Goal: Task Accomplishment & Management: Complete application form

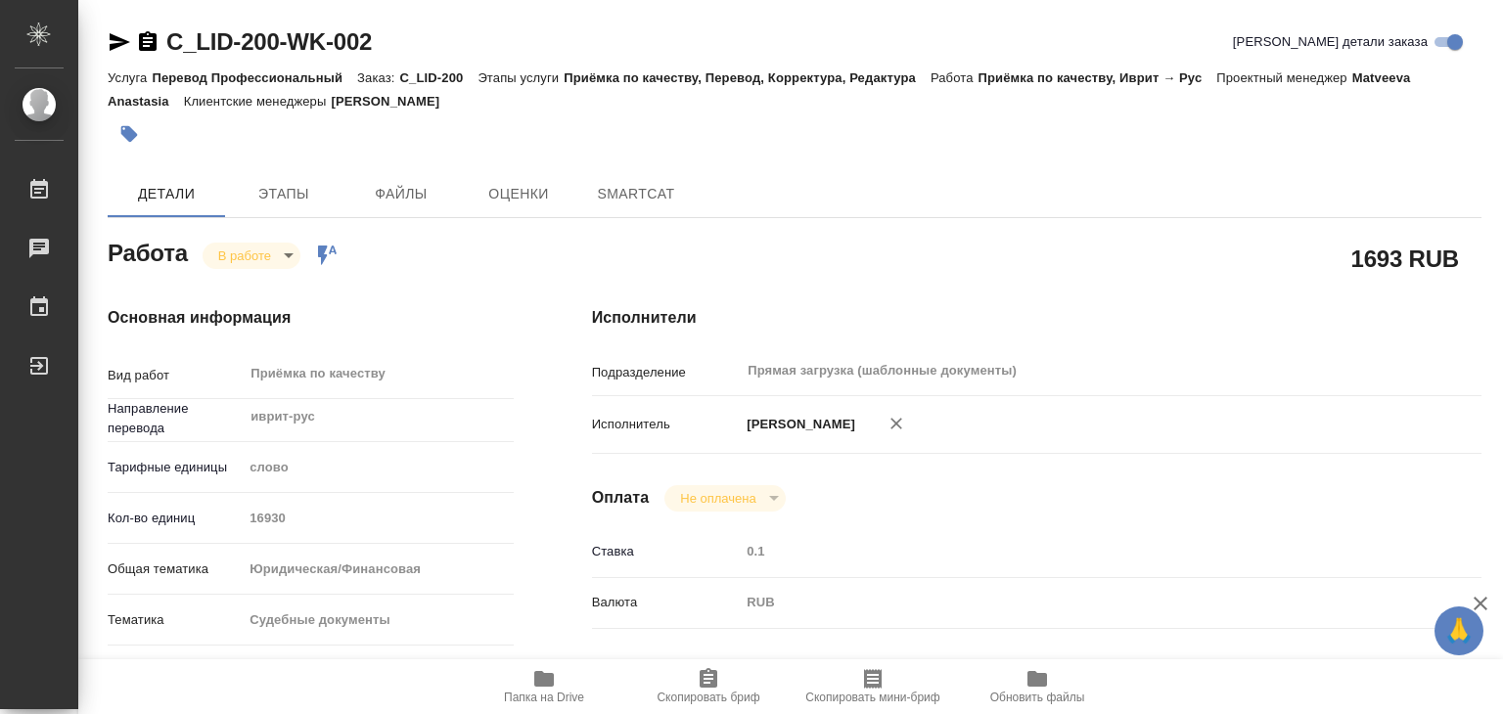
type textarea "x"
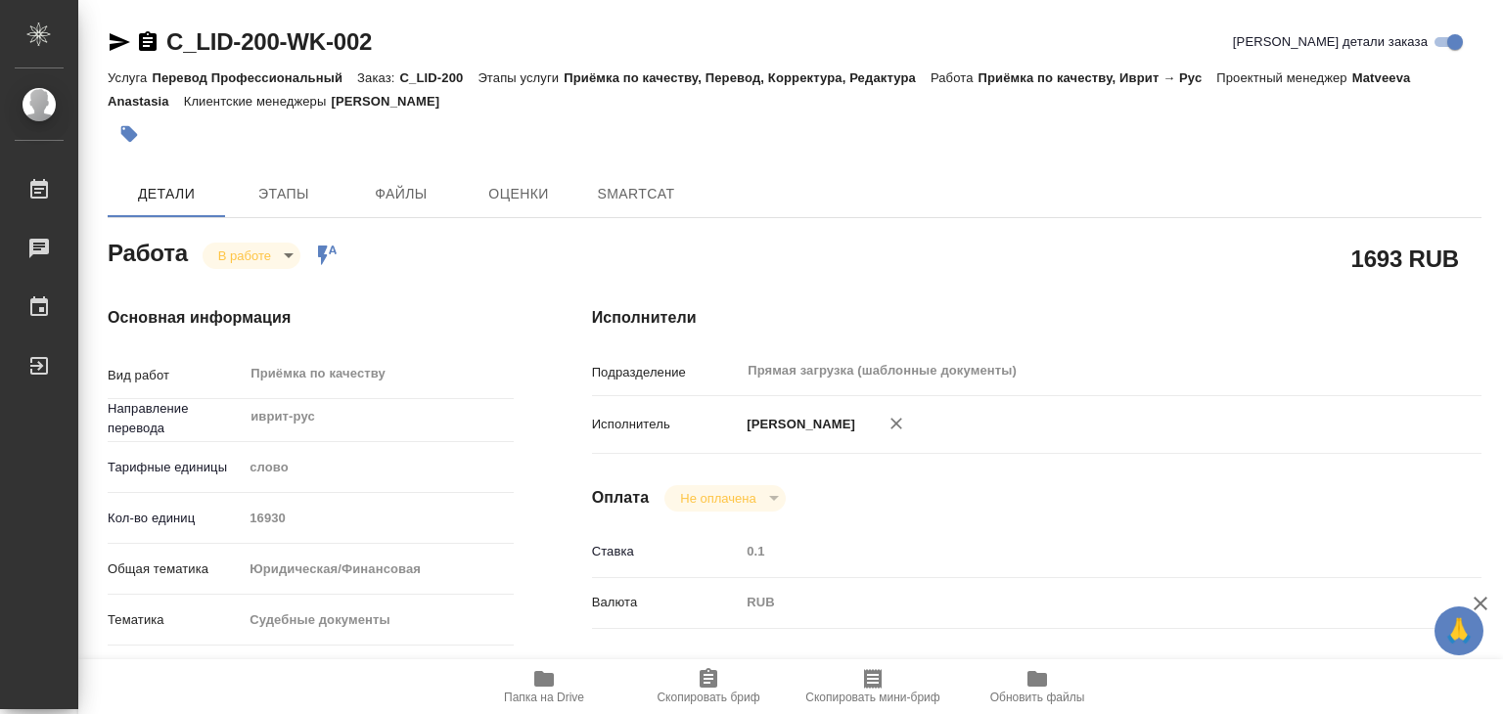
type textarea "x"
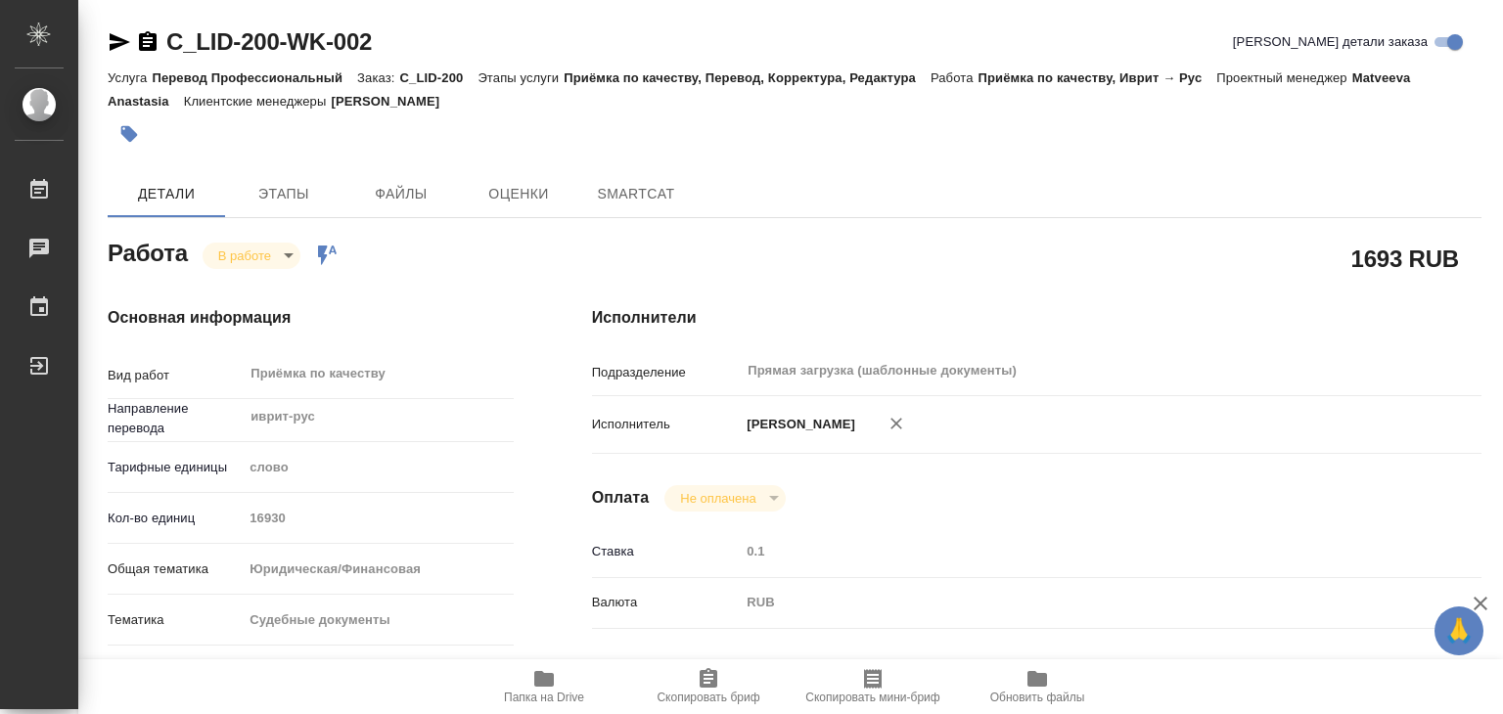
type textarea "x"
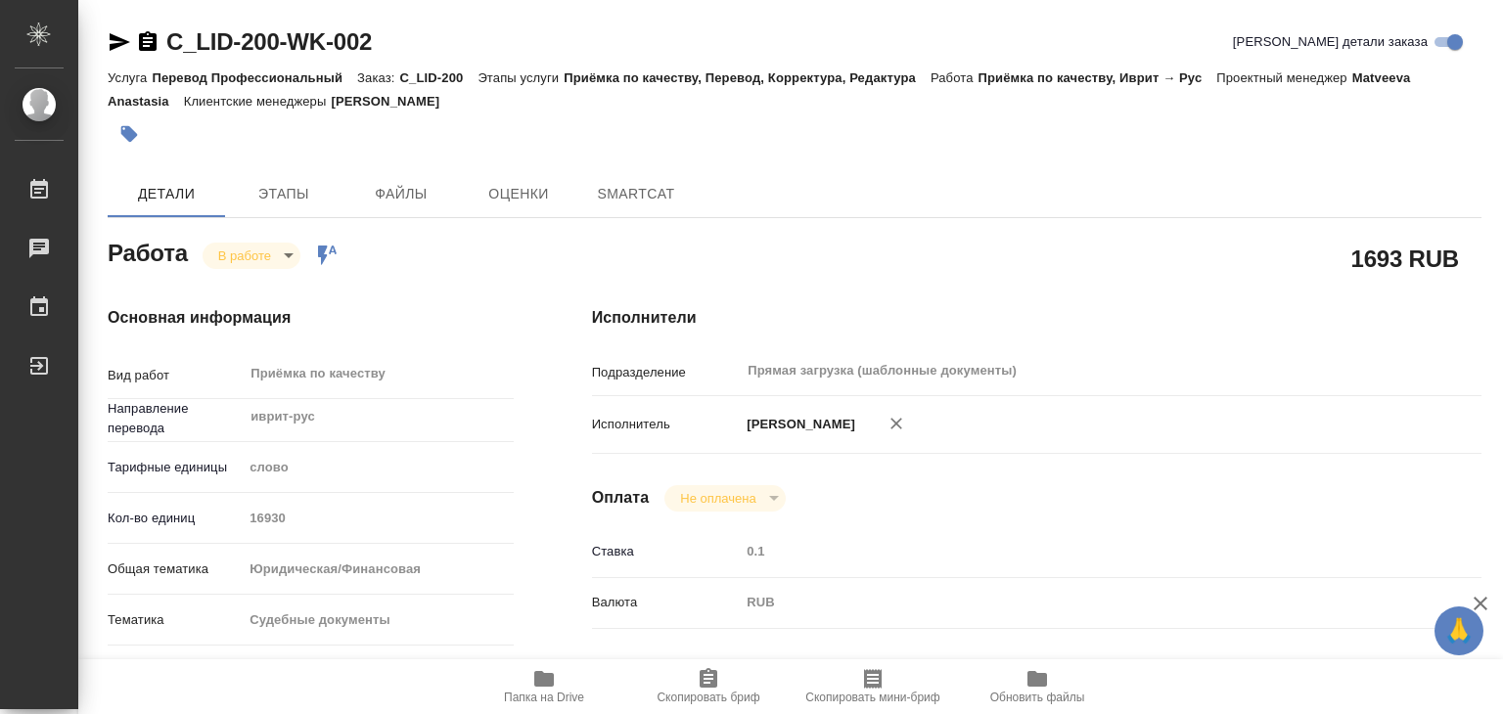
type textarea "x"
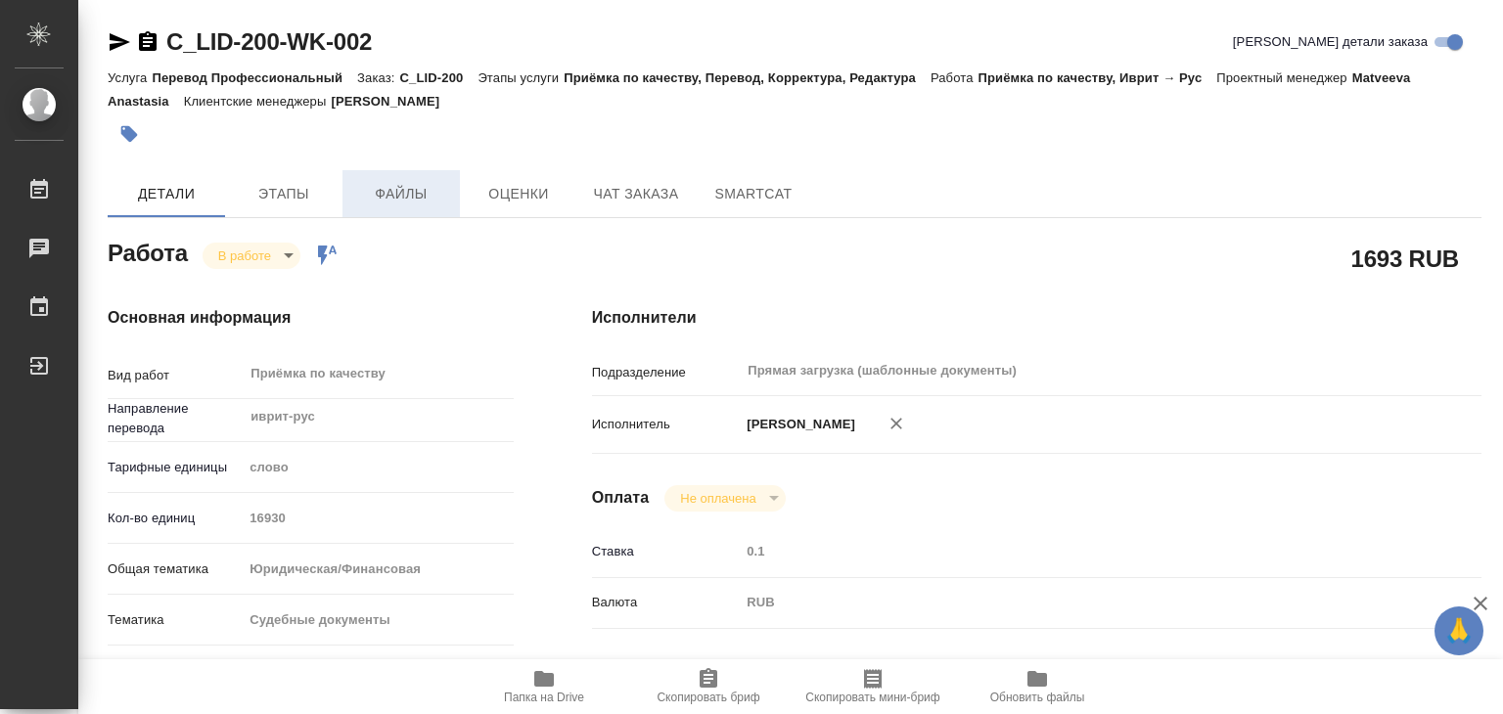
type textarea "x"
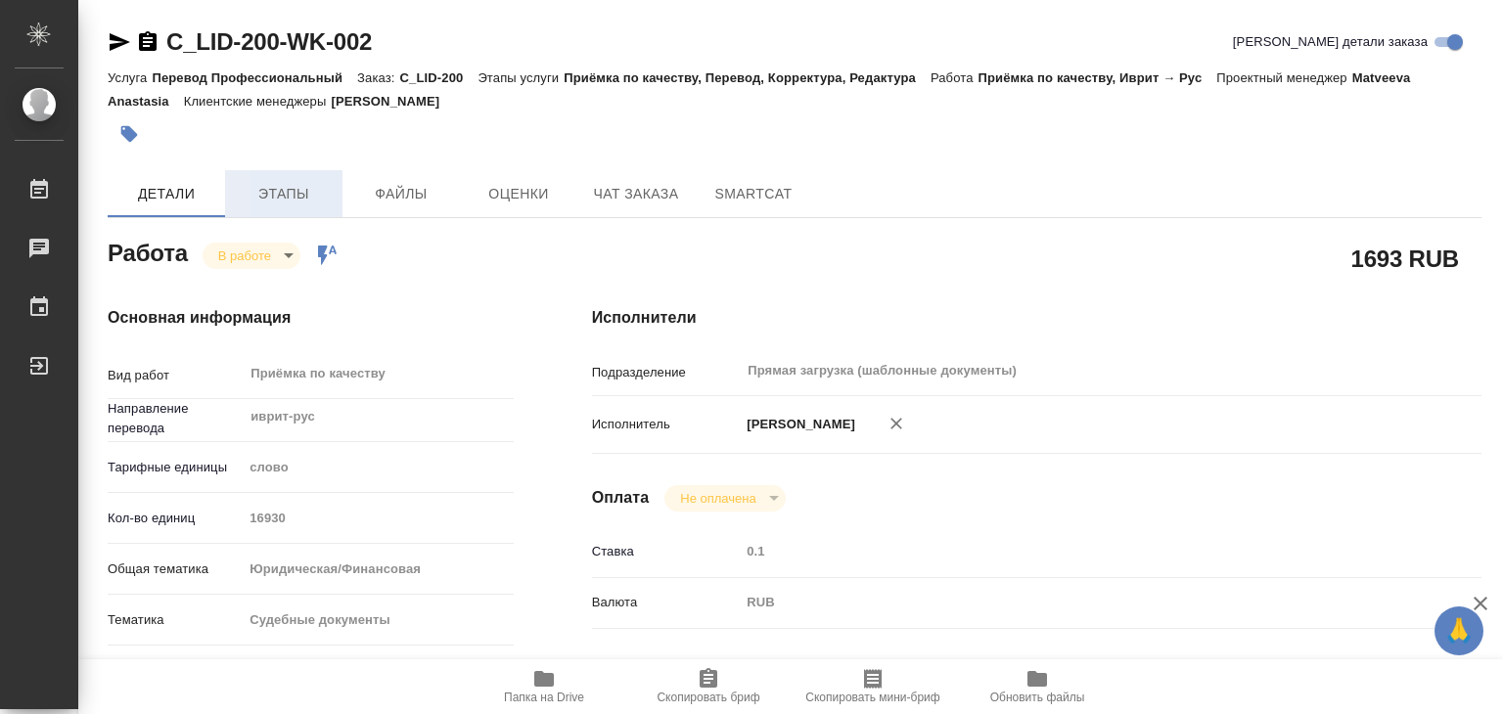
type textarea "x"
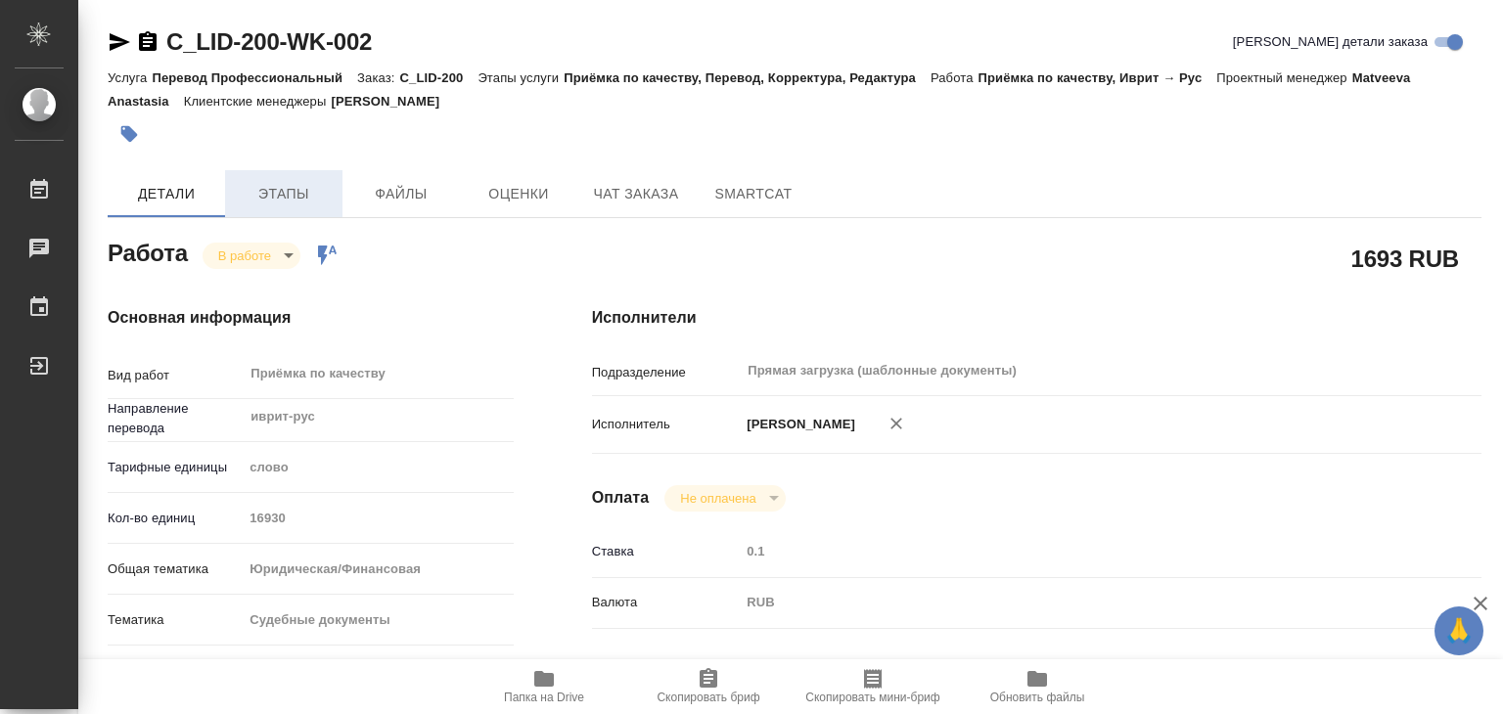
click at [293, 193] on span "Этапы" at bounding box center [284, 194] width 94 height 24
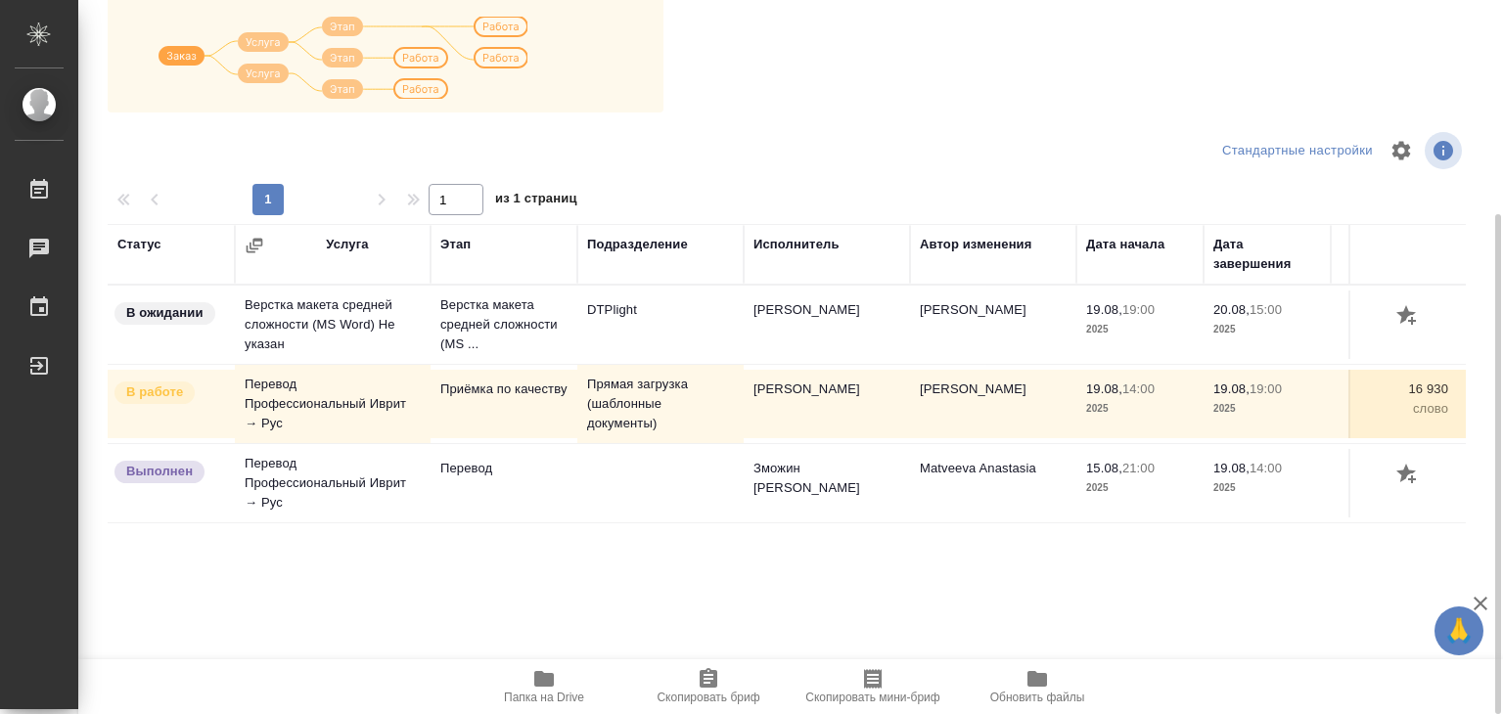
scroll to position [12, 0]
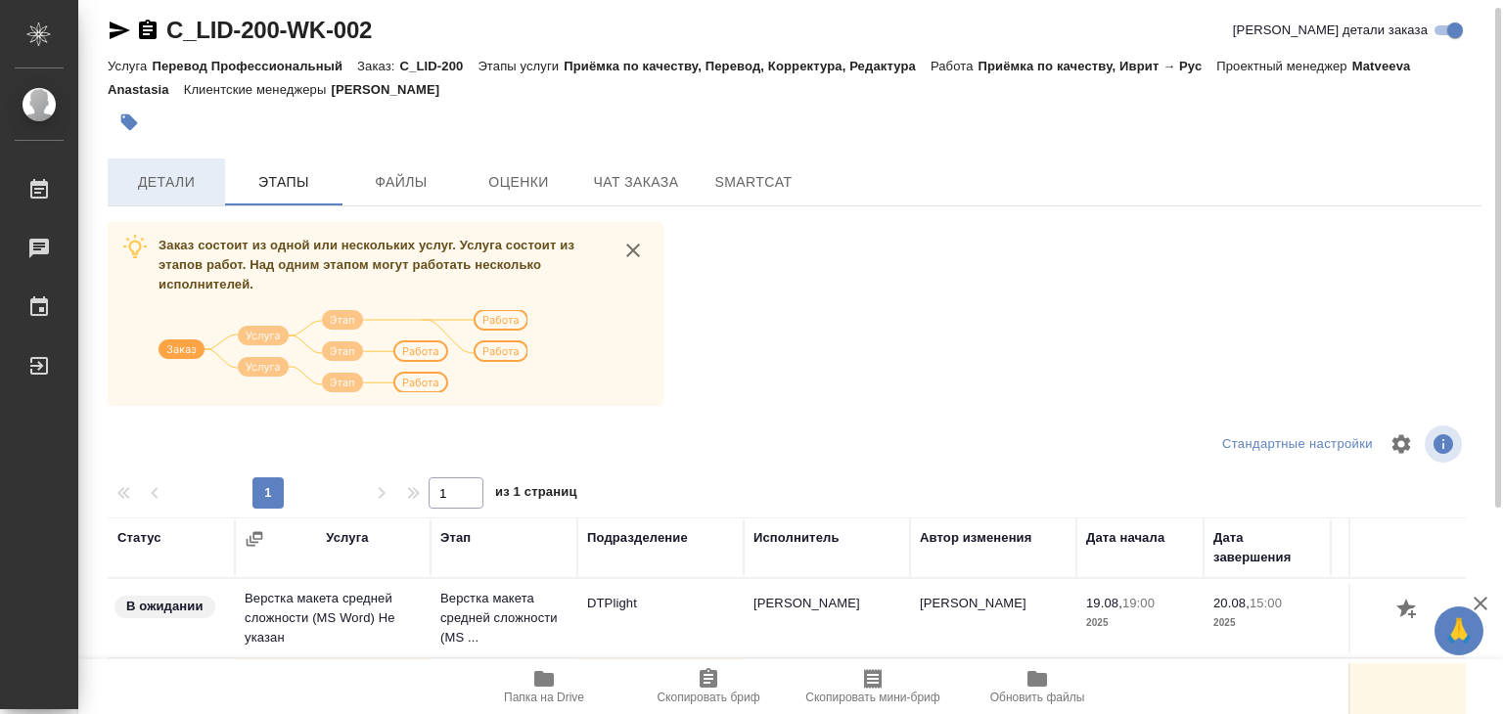
click at [179, 160] on button "Детали" at bounding box center [166, 181] width 117 height 47
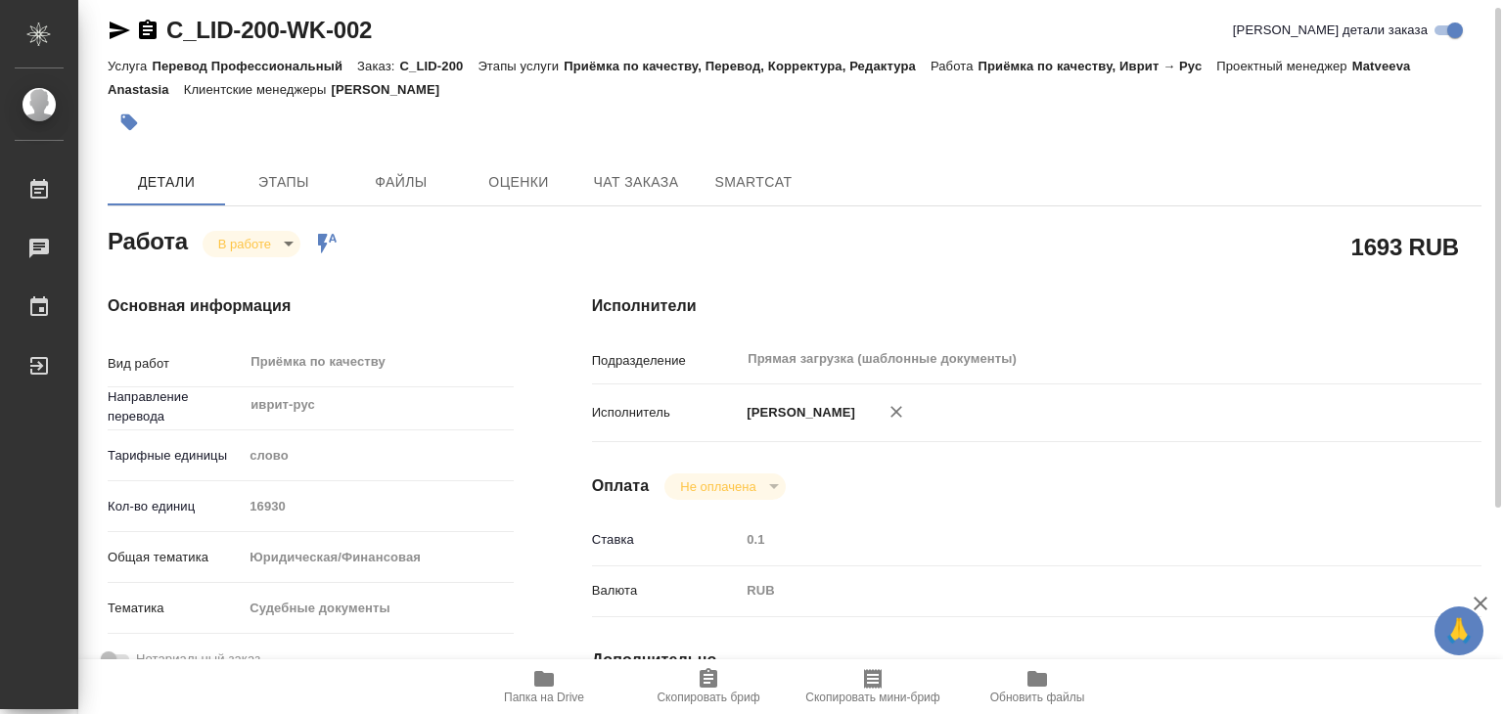
type textarea "x"
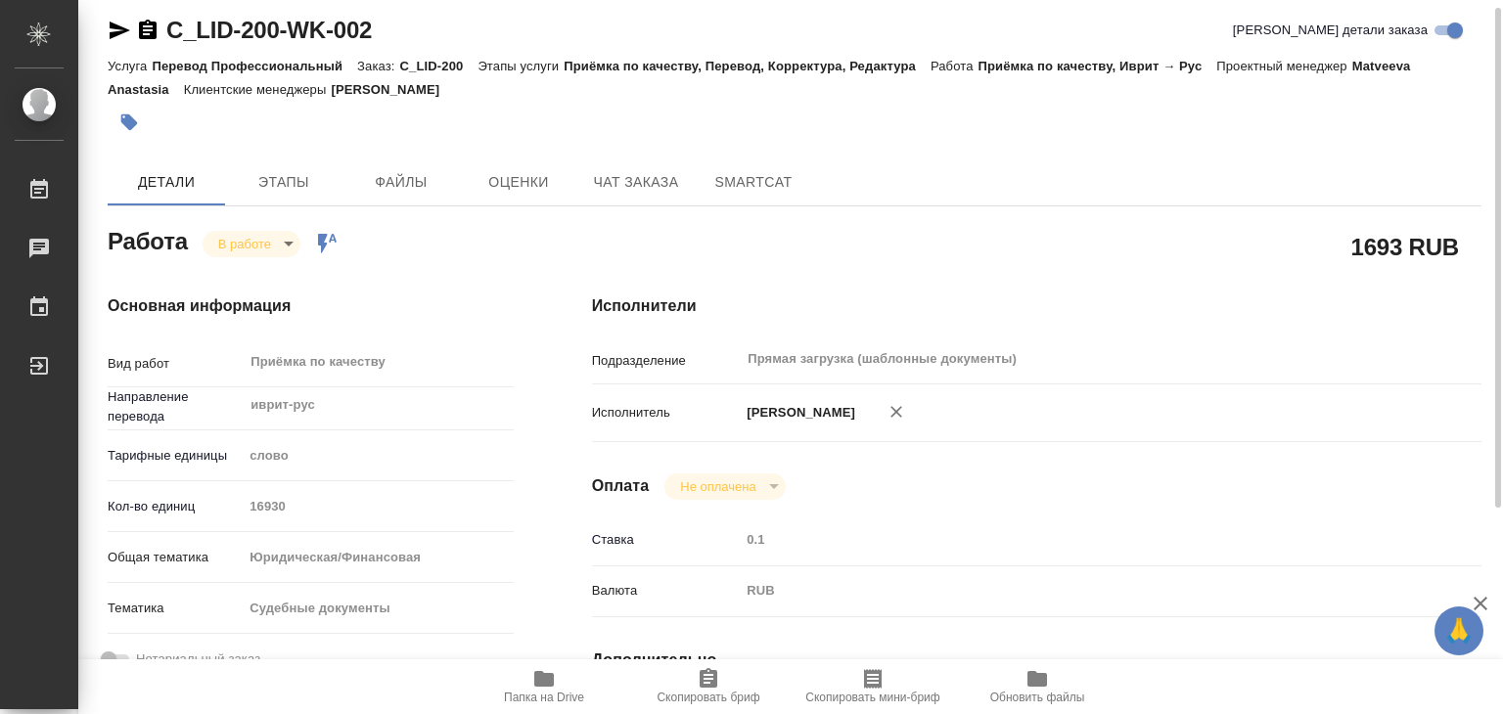
type textarea "x"
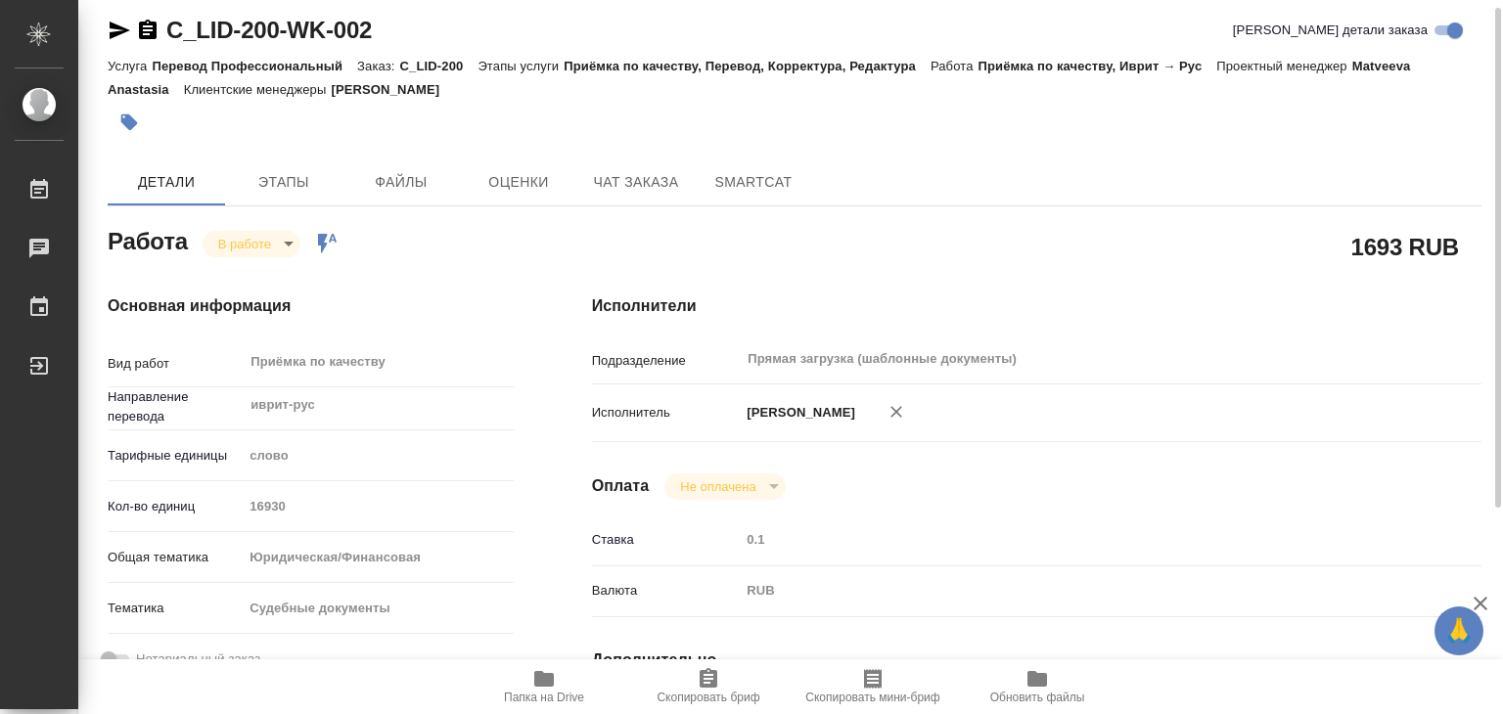
type textarea "x"
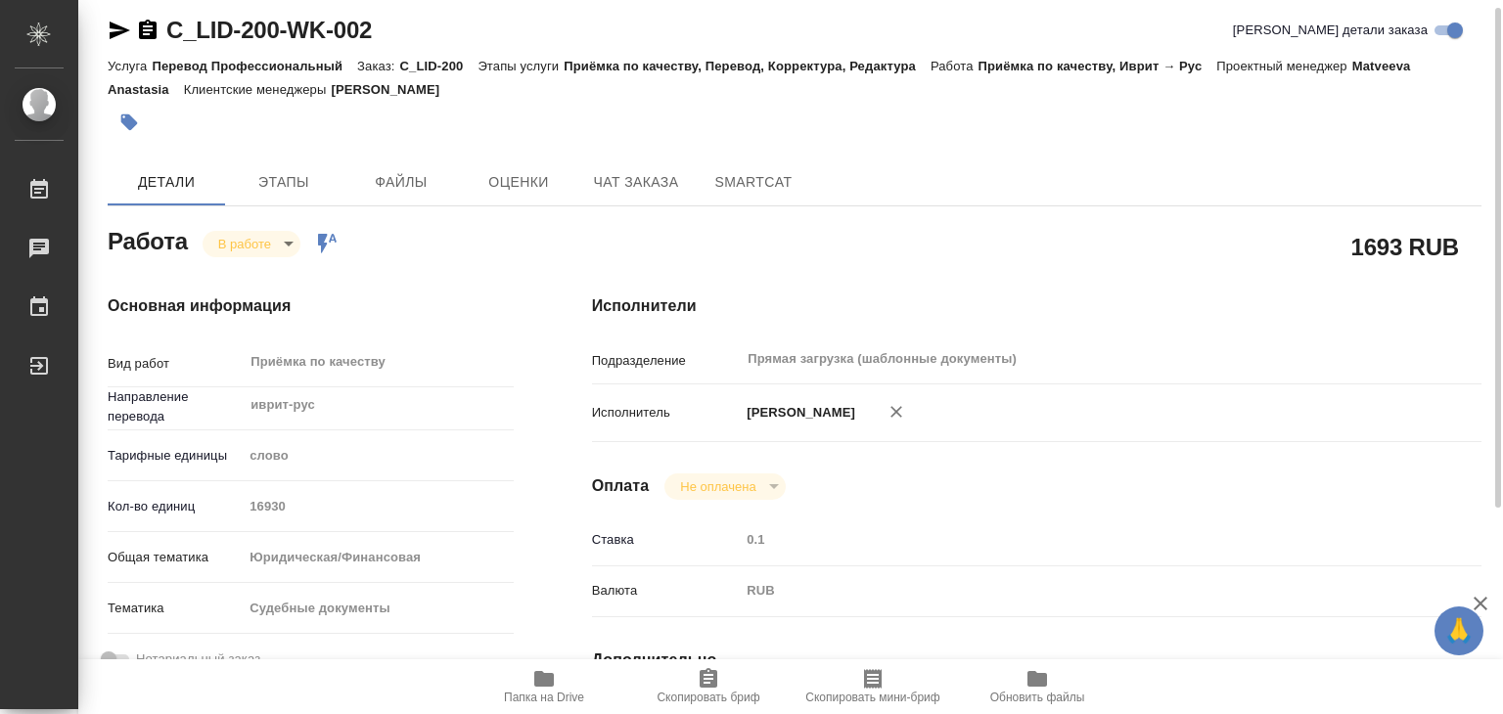
drag, startPoint x: 481, startPoint y: 95, endPoint x: 347, endPoint y: 94, distance: 134.0
click at [347, 94] on div "Услуга Перевод Профессиональный Заказ: C_LID-200 Этапы услуги Приёмка по качест…" at bounding box center [795, 77] width 1374 height 47
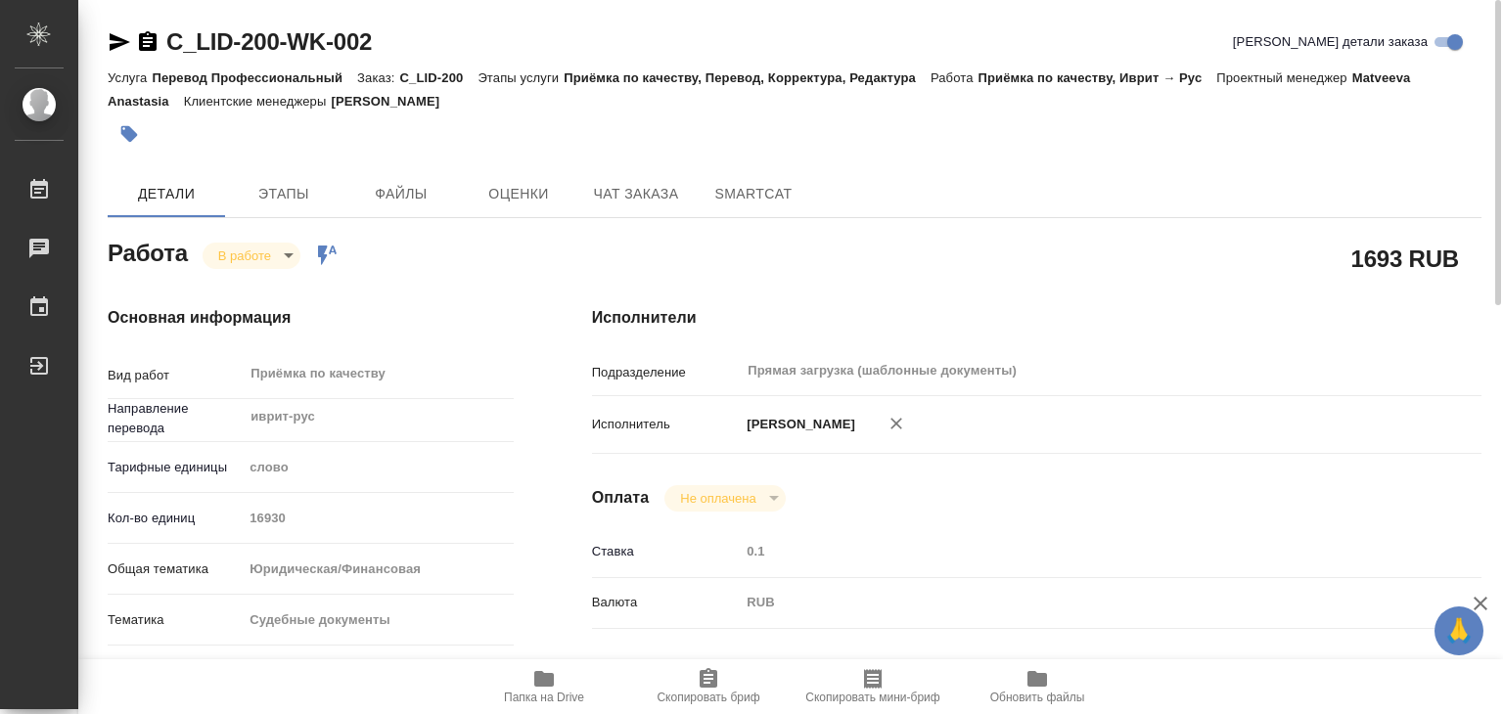
click at [520, 113] on div at bounding box center [566, 134] width 916 height 43
drag, startPoint x: 169, startPoint y: 100, endPoint x: 1389, endPoint y: 76, distance: 1220.2
click at [1389, 76] on div "Услуга Перевод Профессиональный Заказ: C_LID-200 Этапы услуги Приёмка по качест…" at bounding box center [795, 89] width 1374 height 47
copy p "Matveeva Anastasia"
drag, startPoint x: 160, startPoint y: 17, endPoint x: 289, endPoint y: 42, distance: 130.7
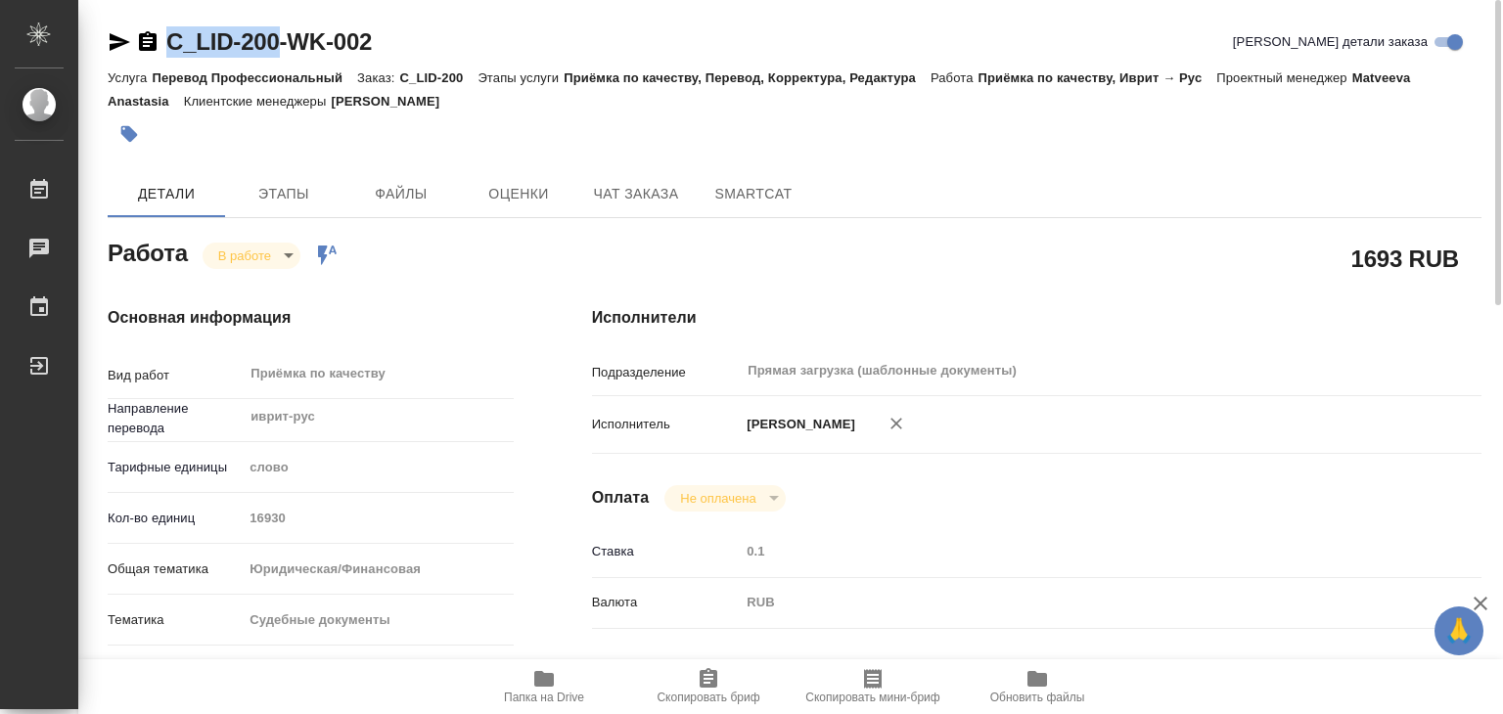
copy link "C_LID-200"
click at [567, 87] on div "Услуга Перевод Профессиональный Заказ: C_LID-200 Этапы услуги Приёмка по качест…" at bounding box center [795, 89] width 1374 height 47
